Goal: Find specific page/section: Find specific page/section

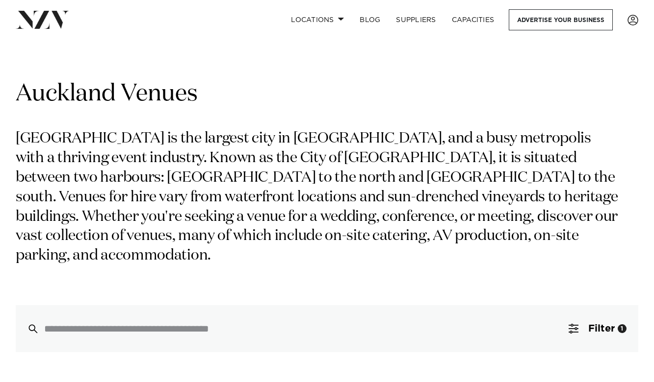
drag, startPoint x: 0, startPoint y: 0, endPoint x: 595, endPoint y: 179, distance: 621.2
click at [595, 324] on span "Filter" at bounding box center [601, 329] width 26 height 10
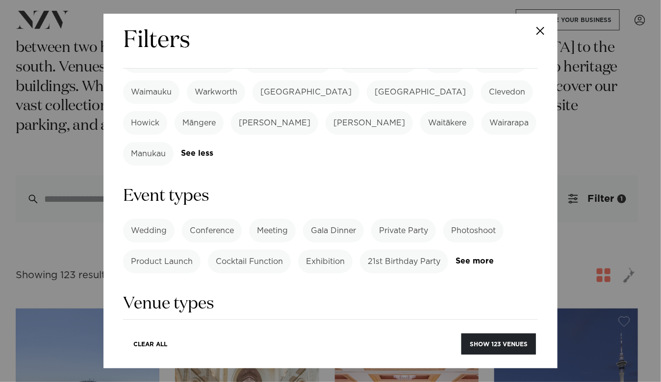
scroll to position [373, 0]
click at [463, 366] on link "See more" at bounding box center [482, 370] width 76 height 8
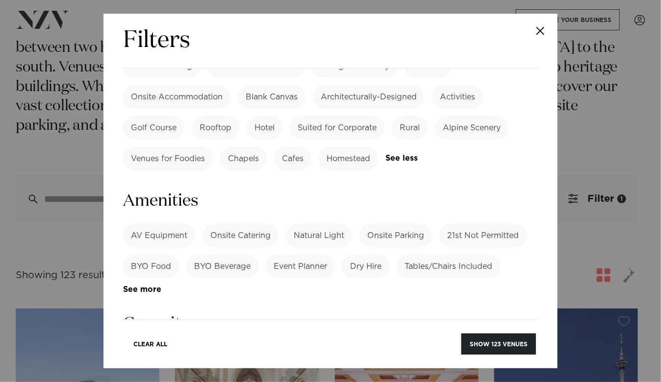
scroll to position [832, 0]
click at [212, 254] on label "BYO Beverage" at bounding box center [222, 266] width 72 height 24
click at [154, 254] on label "BYO Food" at bounding box center [151, 266] width 56 height 24
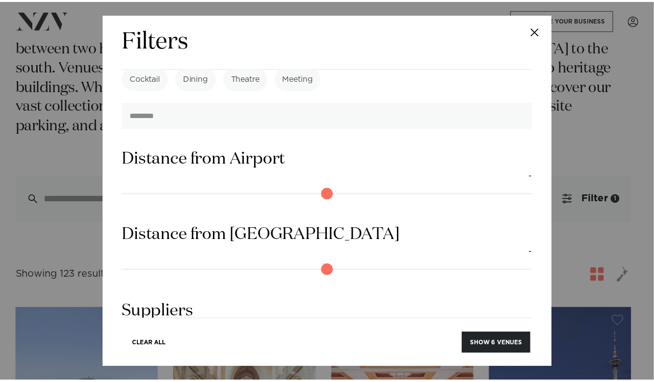
scroll to position [1126, 0]
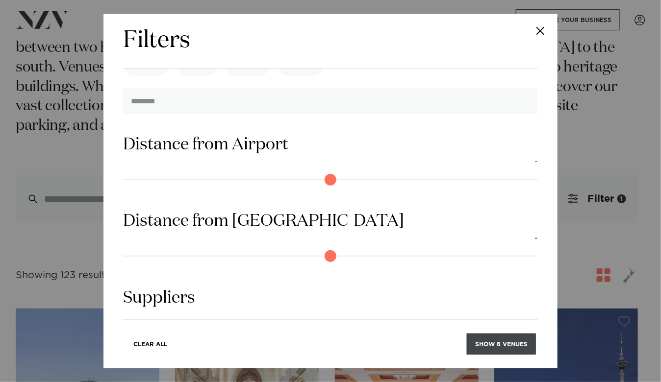
click at [503, 346] on button "Show 6 venues" at bounding box center [501, 344] width 69 height 21
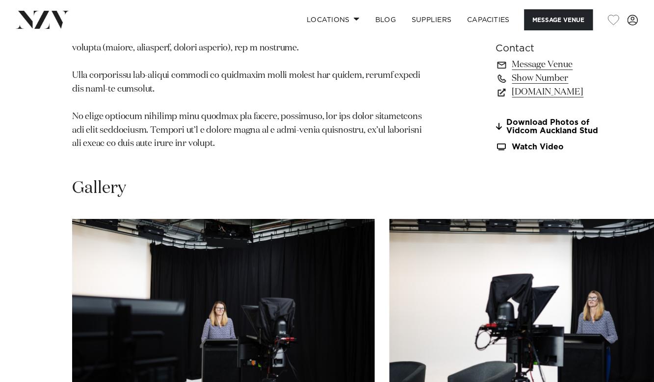
scroll to position [951, 0]
